Goal: Information Seeking & Learning: Check status

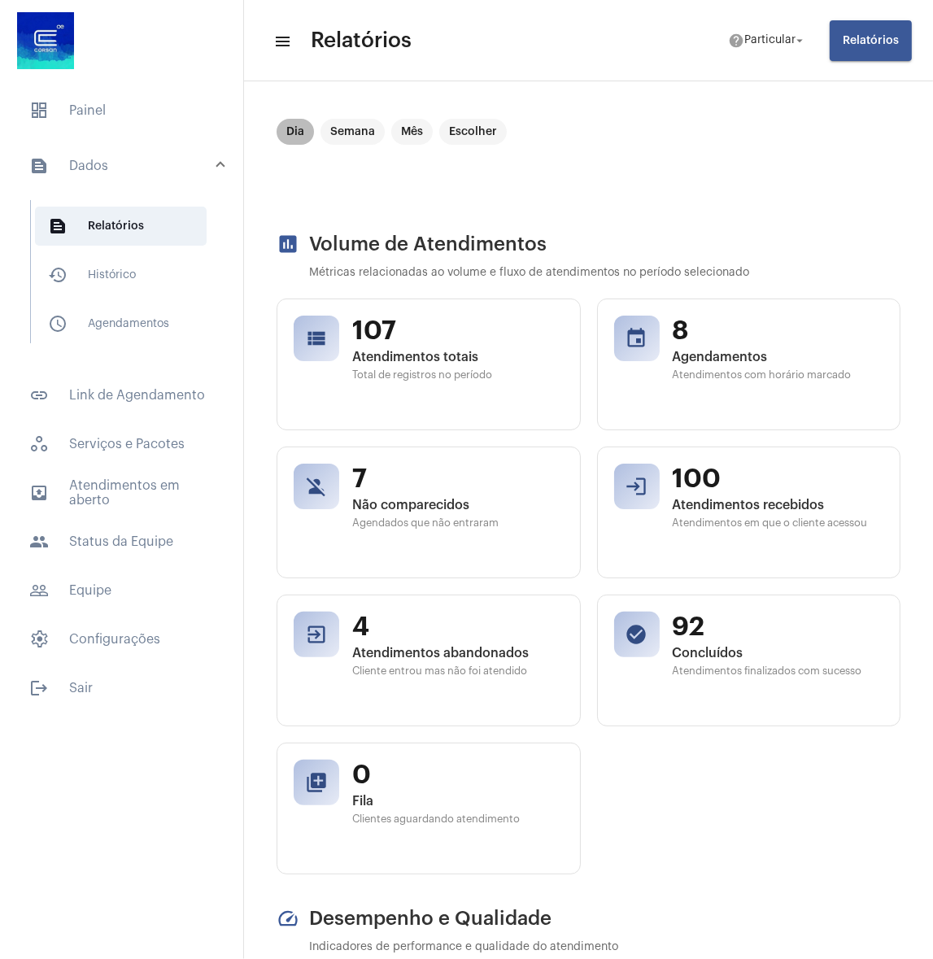
click at [283, 122] on mat-chip "Dia" at bounding box center [295, 132] width 37 height 26
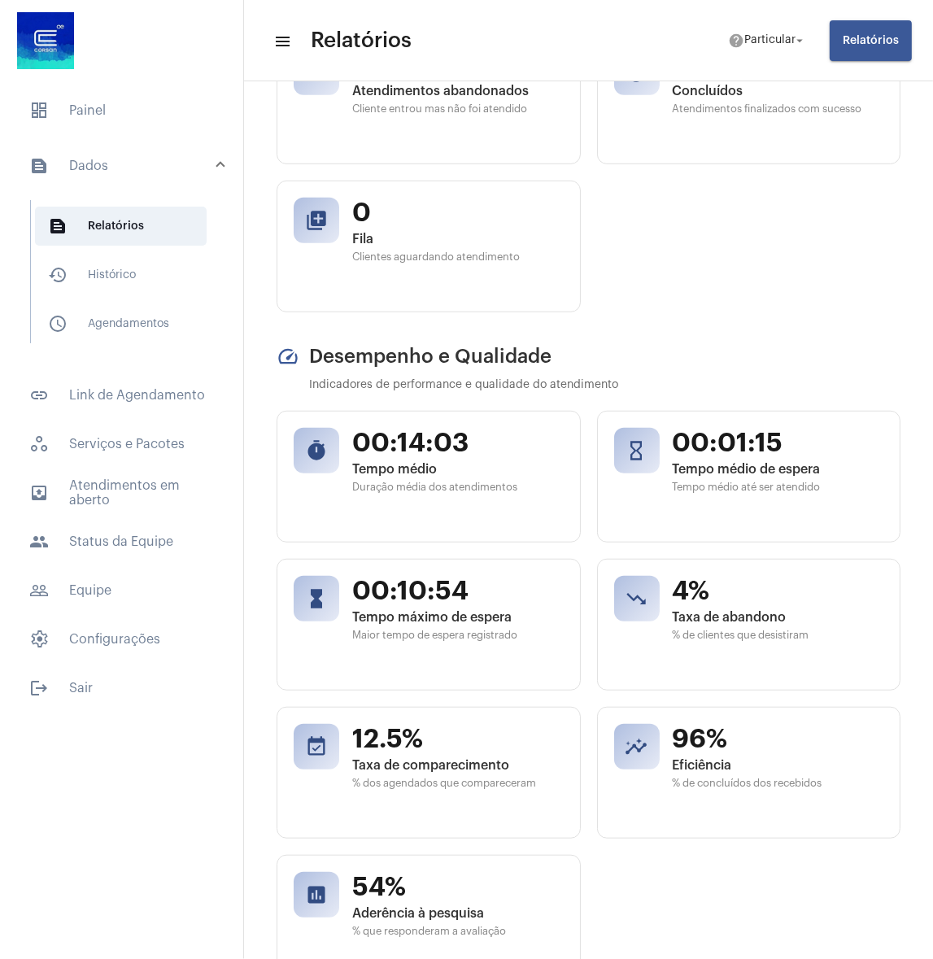
scroll to position [586, 0]
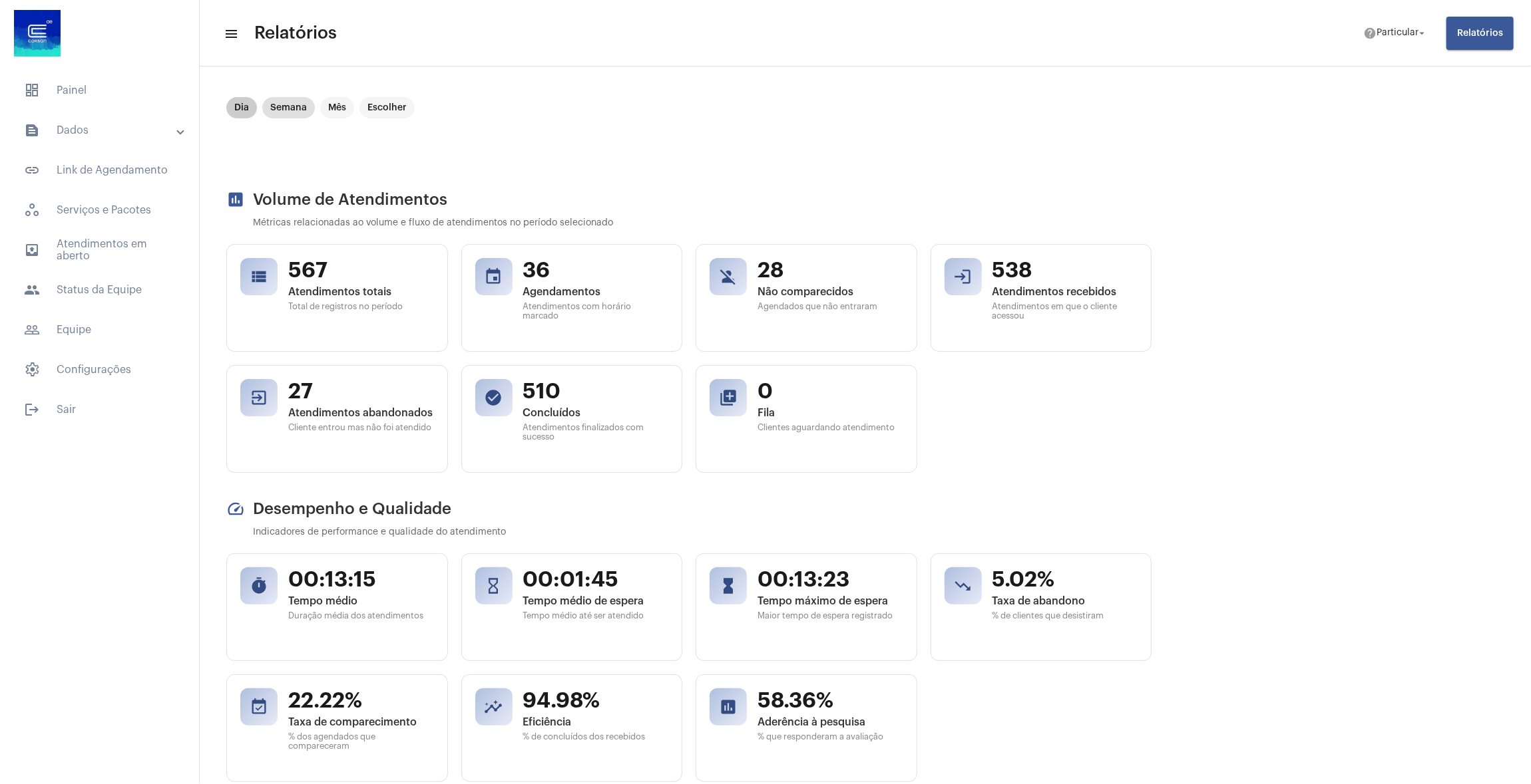
click at [252, 104] on mat-chip "Dia" at bounding box center [241, 108] width 30 height 21
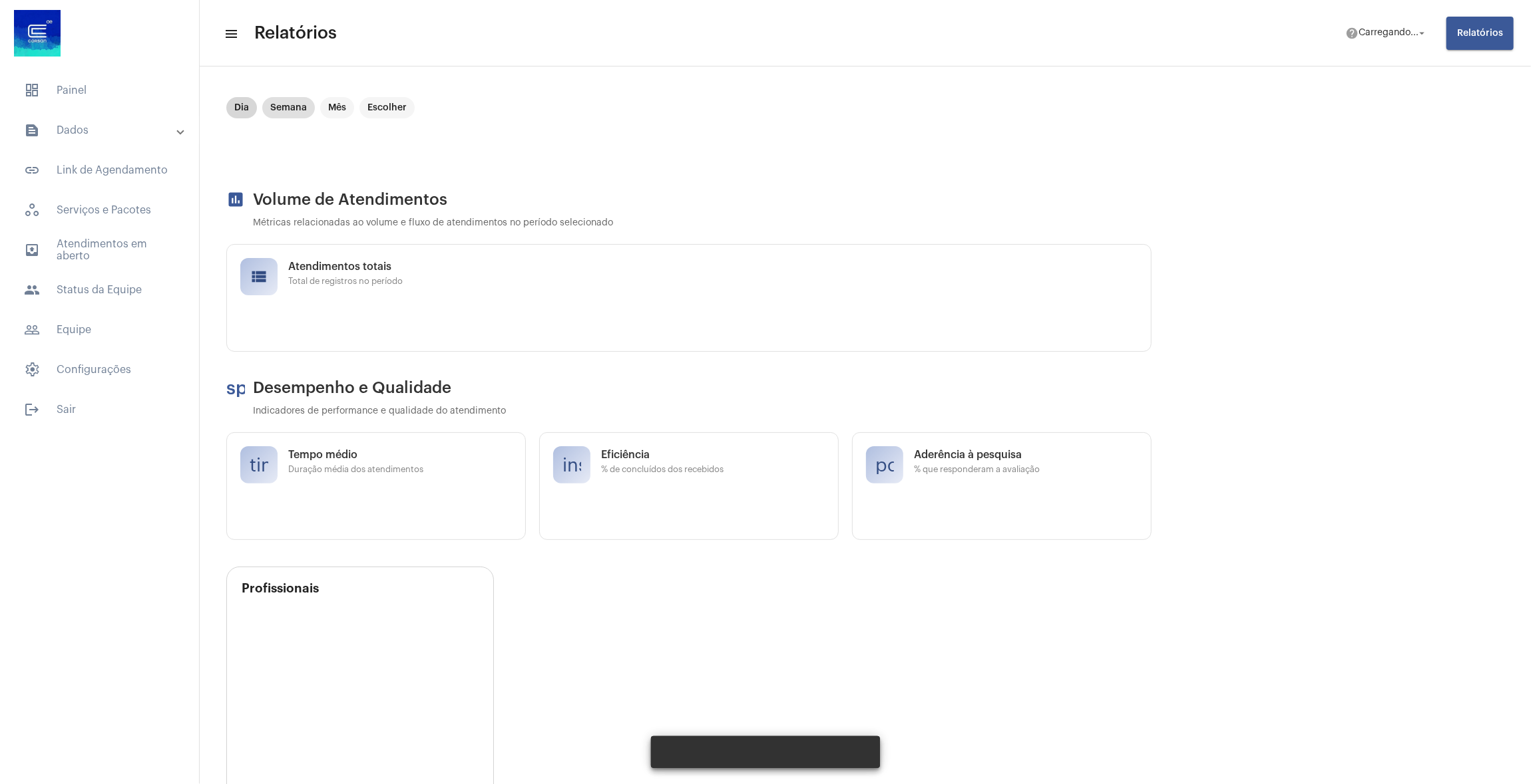
click at [246, 101] on mat-chip "Dia" at bounding box center [241, 108] width 30 height 21
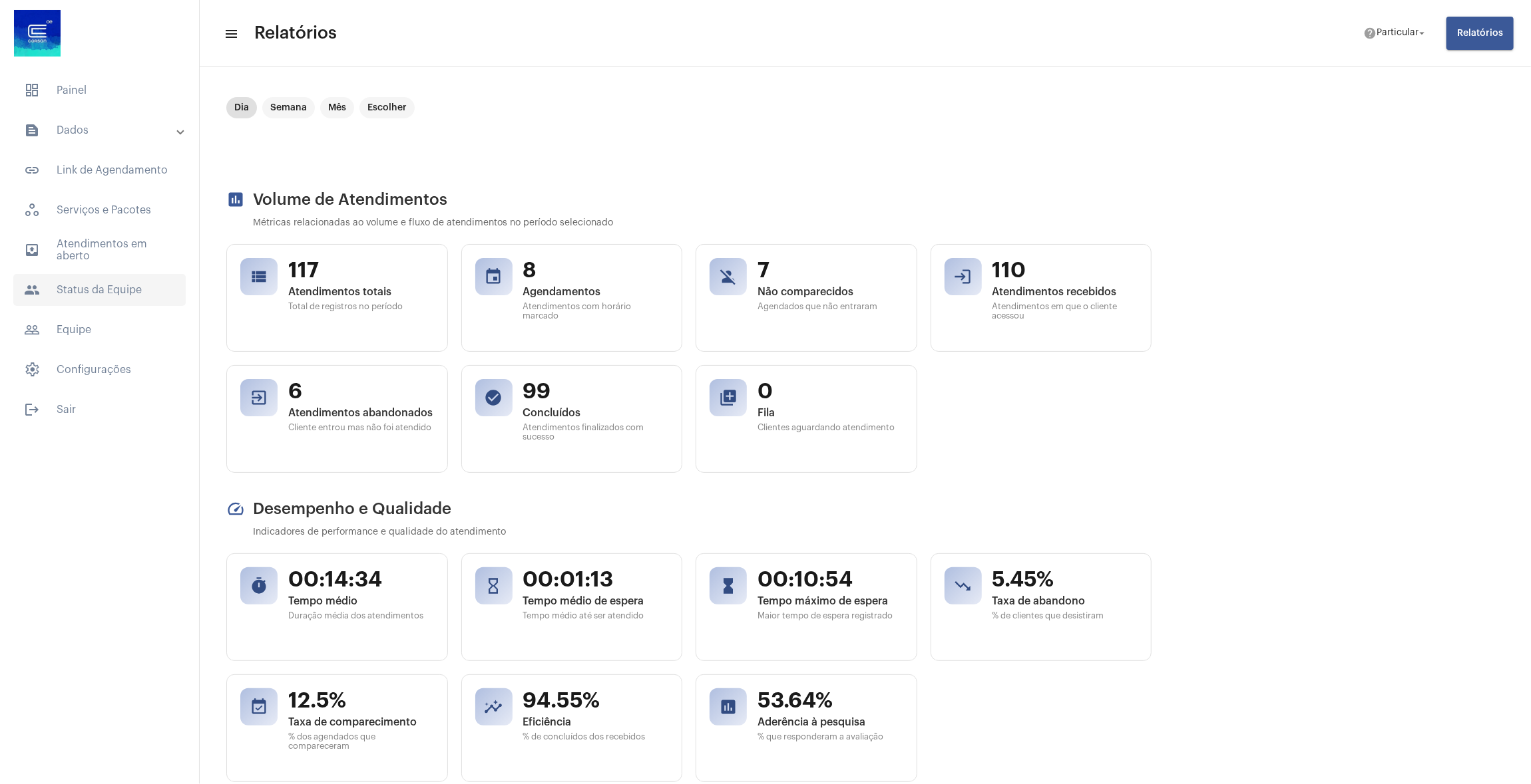
click at [74, 302] on span "people Status da Equipe" at bounding box center [99, 289] width 173 height 32
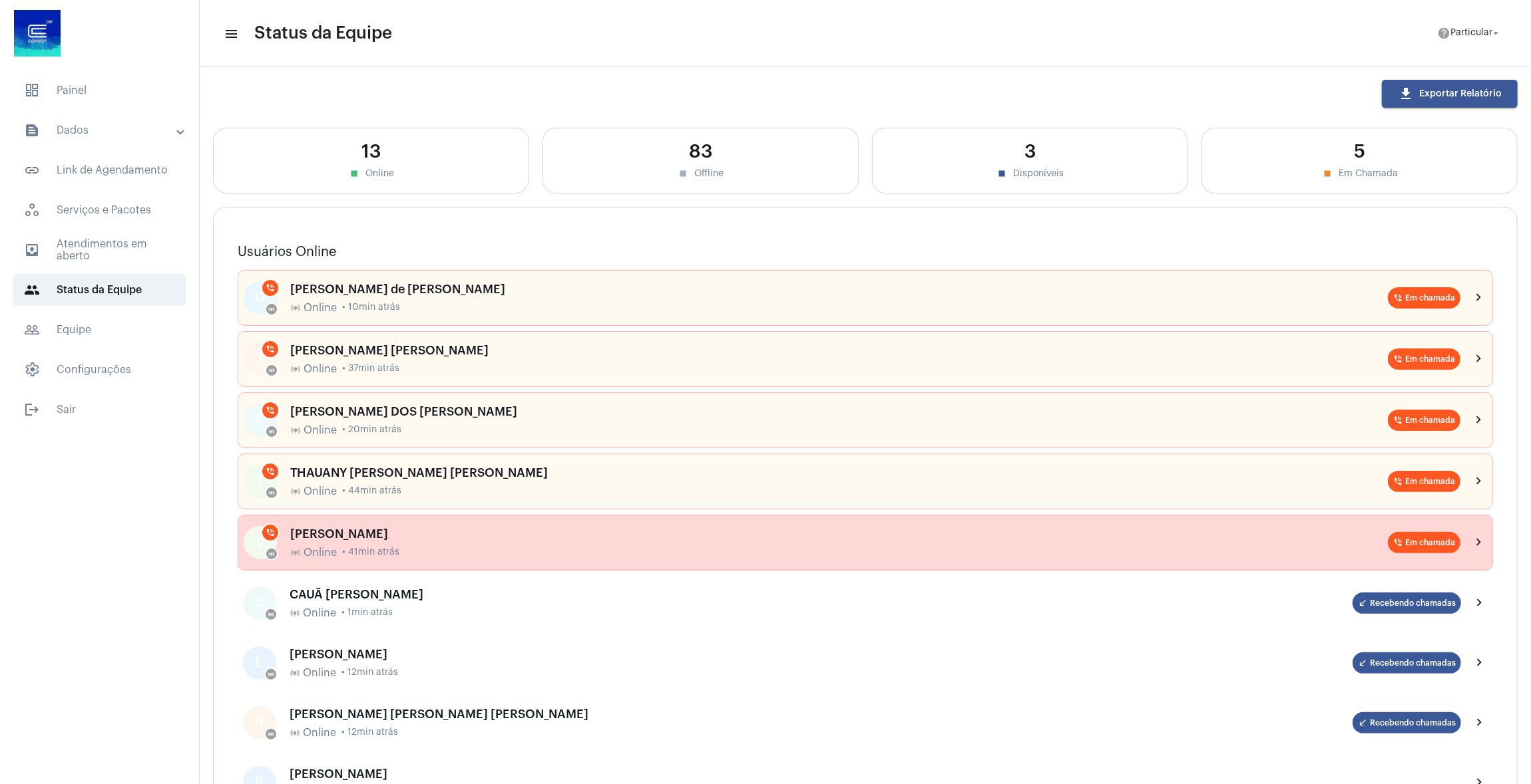
click at [385, 531] on div "[PERSON_NAME]" at bounding box center [839, 534] width 1098 height 13
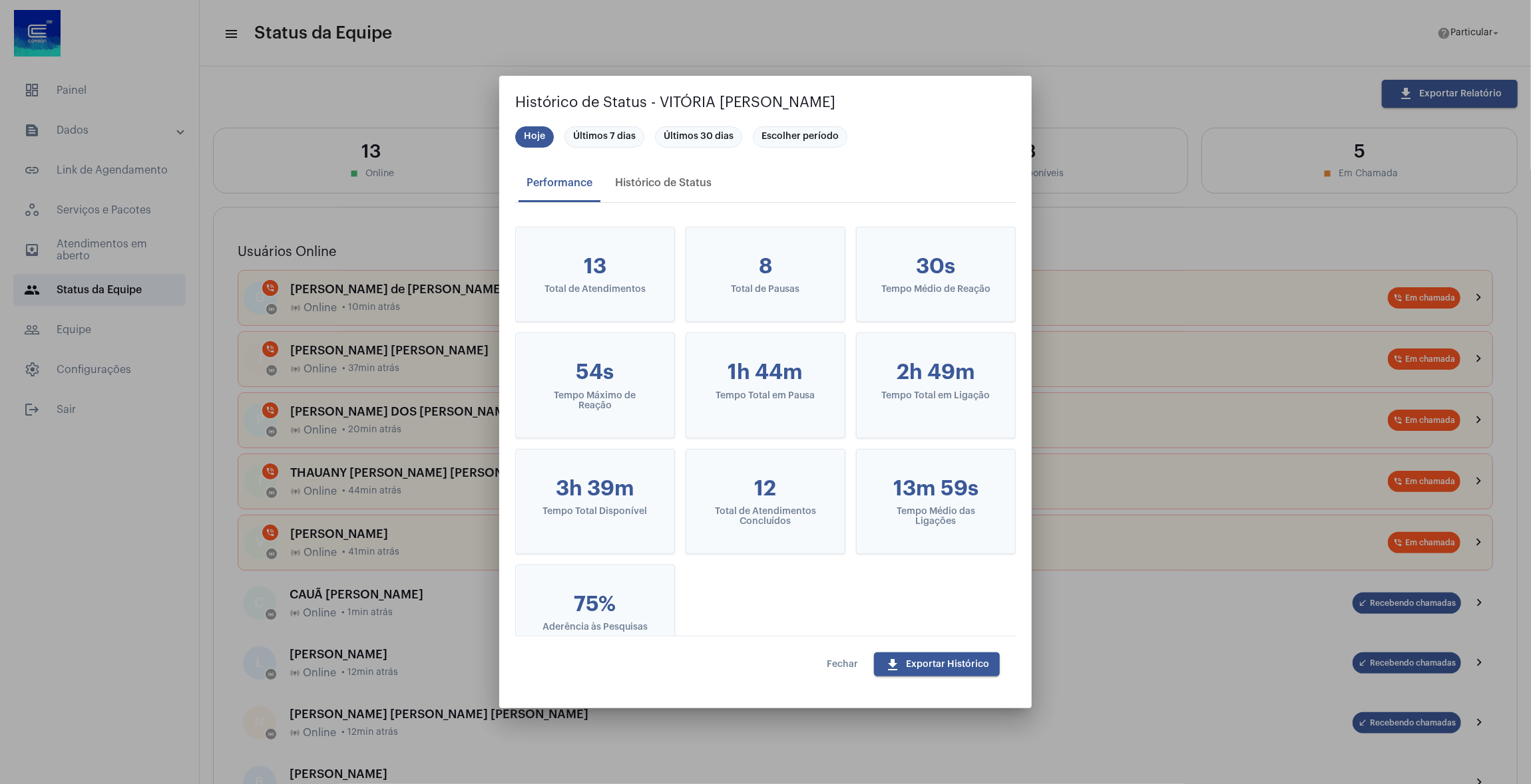
click at [858, 669] on button "Fechar" at bounding box center [842, 664] width 52 height 24
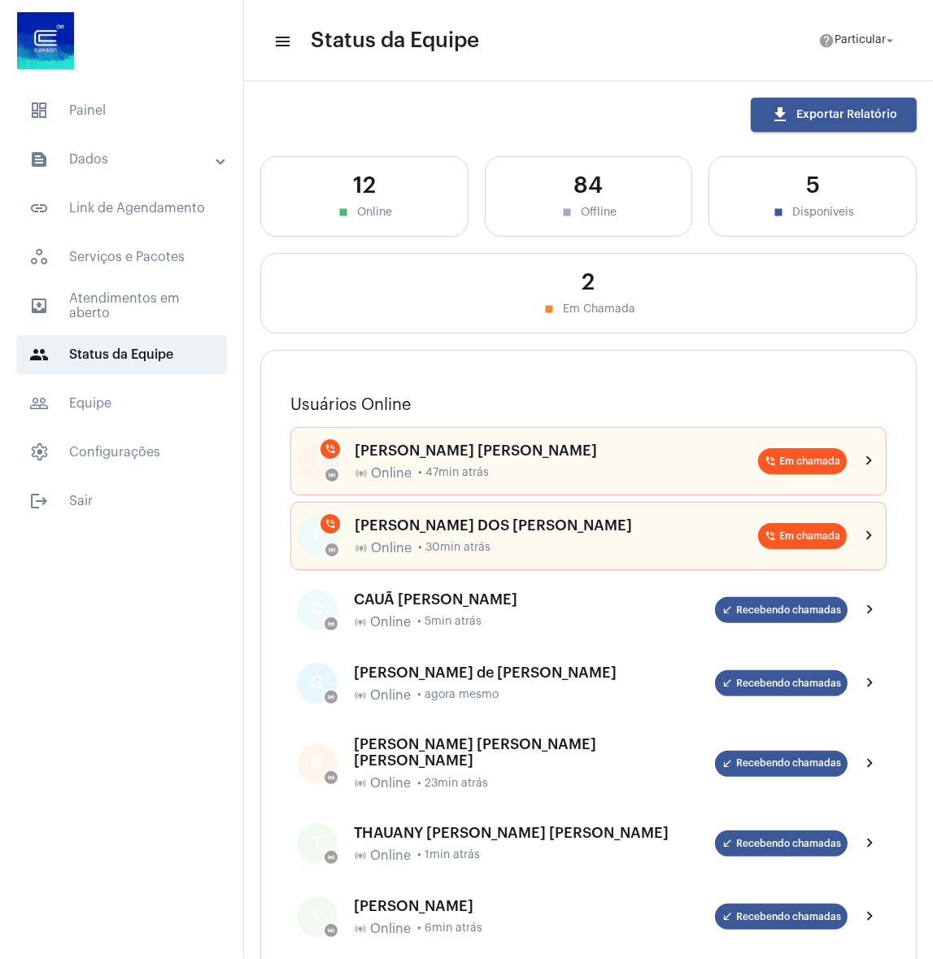
click at [78, 155] on mat-panel-title "text_snippet_outlined Dados" at bounding box center [123, 160] width 188 height 20
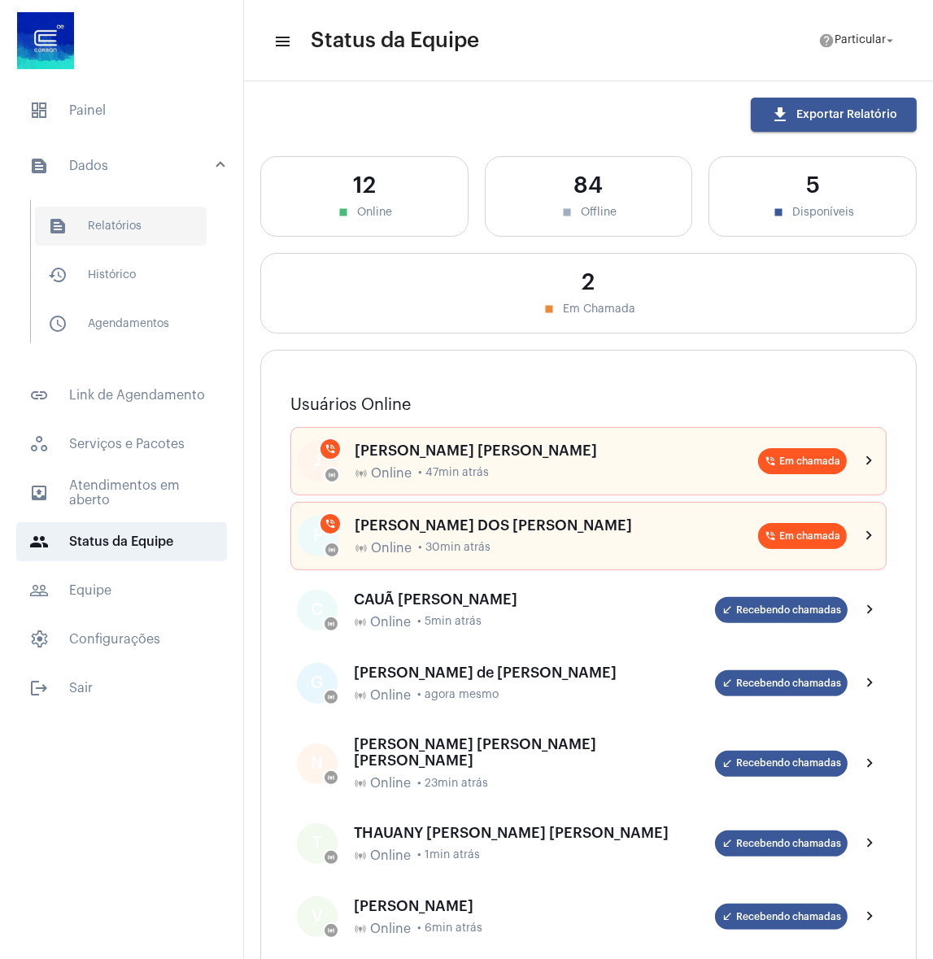
click at [107, 220] on span "text_snippet_outlined Relatórios" at bounding box center [121, 226] width 172 height 39
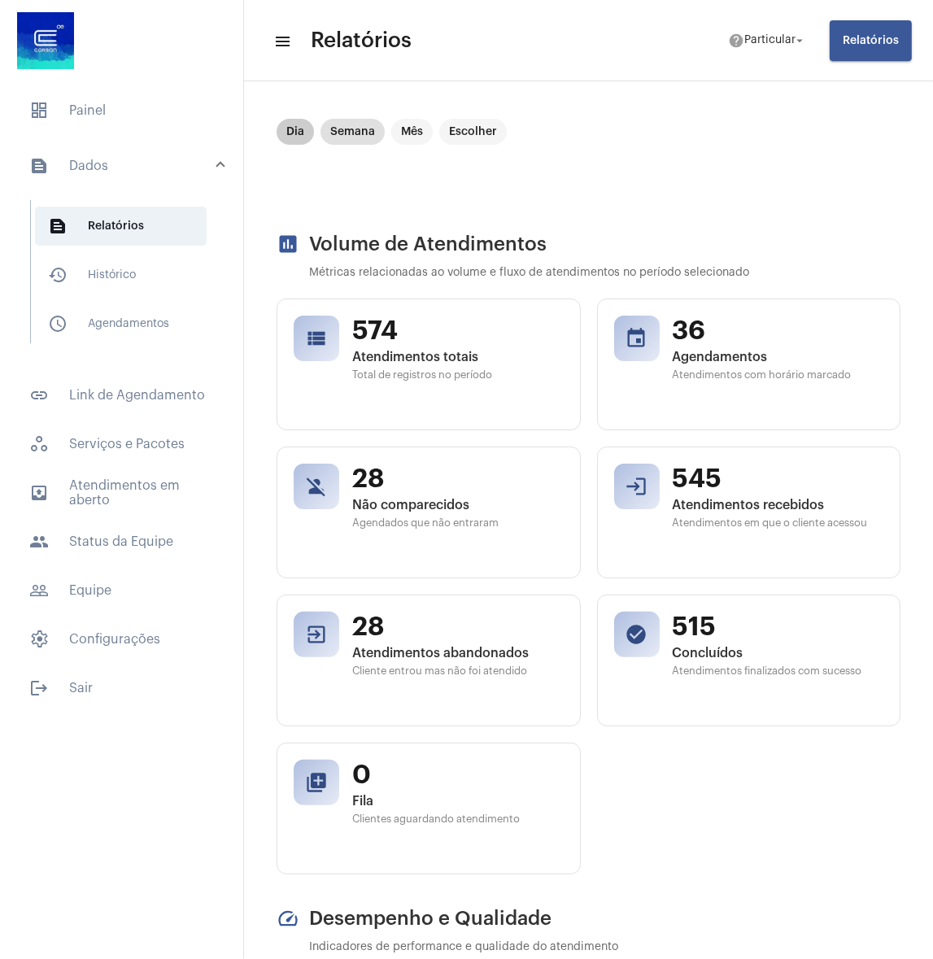
click at [301, 136] on mat-chip "Dia" at bounding box center [295, 132] width 37 height 26
